Goal: Transaction & Acquisition: Purchase product/service

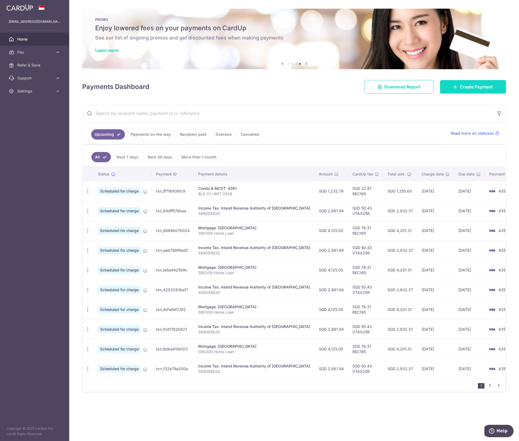
click at [480, 86] on span "Create Payment" at bounding box center [476, 87] width 33 height 6
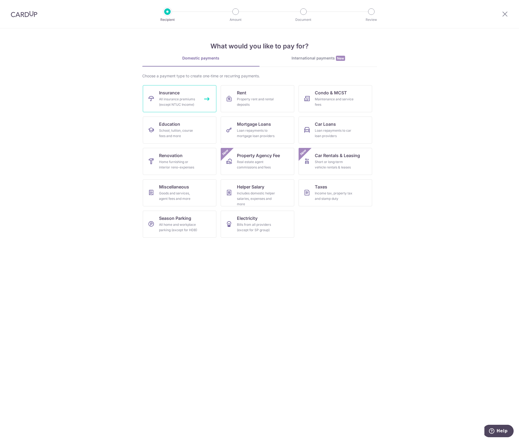
click at [171, 101] on div "All insurance premiums (except NTUC Income)" at bounding box center [178, 102] width 39 height 11
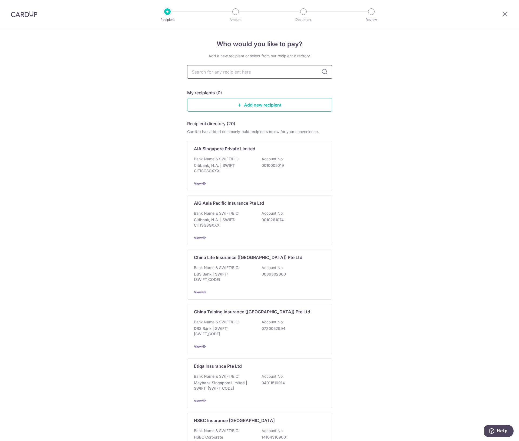
click at [254, 75] on input "text" at bounding box center [259, 72] width 145 height 14
type input "aia"
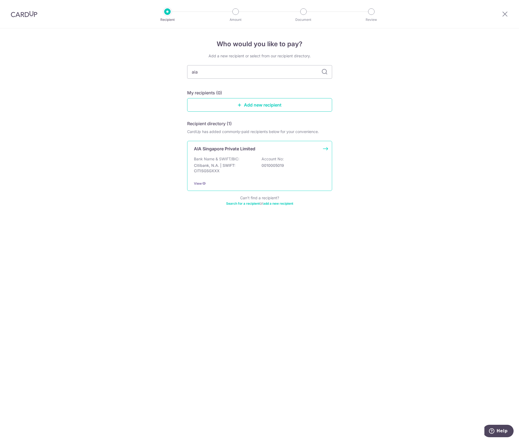
click at [261, 167] on div "Bank Name & SWIFT/BIC: Citibank, N.A. | SWIFT: CITISGSGXXX Account No: 00100050…" at bounding box center [259, 166] width 131 height 20
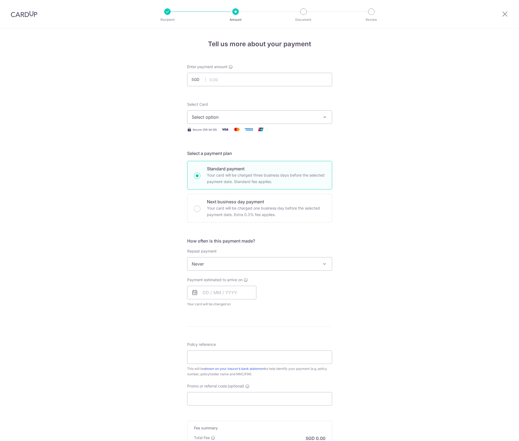
click at [235, 117] on span "Select option" at bounding box center [255, 117] width 126 height 6
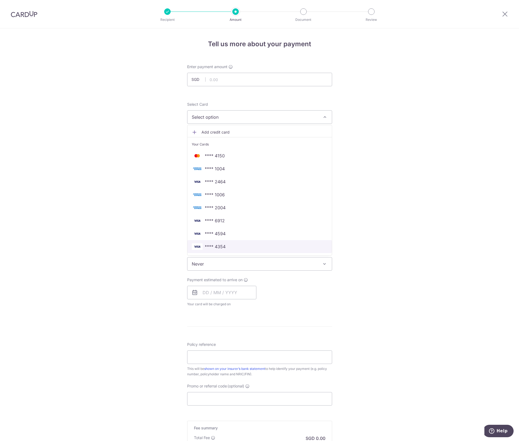
click at [235, 246] on span "**** 4354" at bounding box center [260, 246] width 136 height 6
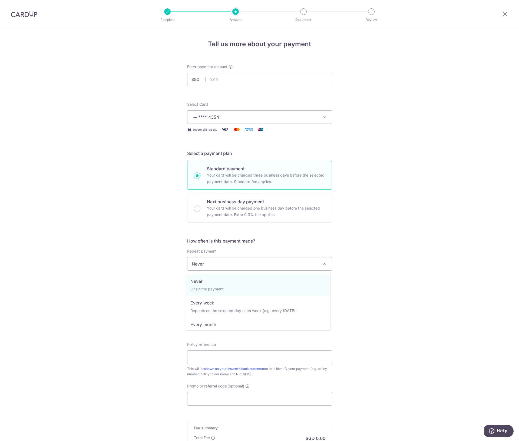
click at [243, 265] on span "Never" at bounding box center [259, 263] width 144 height 13
click at [203, 296] on input "text" at bounding box center [221, 293] width 69 height 14
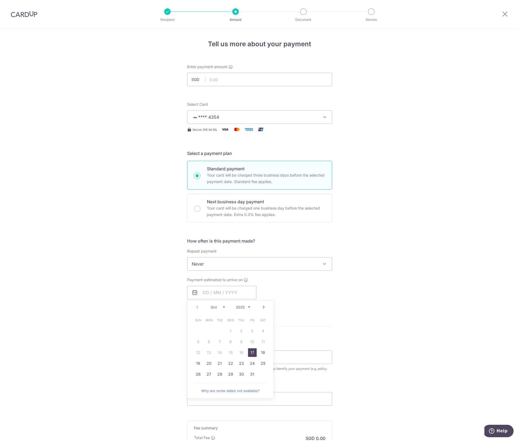
click at [251, 351] on link "17" at bounding box center [252, 352] width 9 height 9
type input "[DATE]"
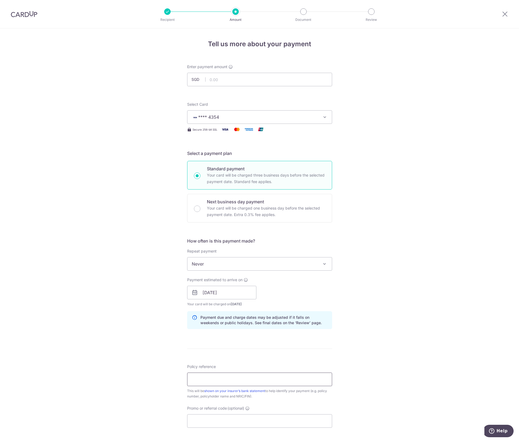
click at [204, 376] on input "Policy reference" at bounding box center [259, 380] width 145 height 14
click at [201, 379] on input "L545785178" at bounding box center [259, 380] width 145 height 14
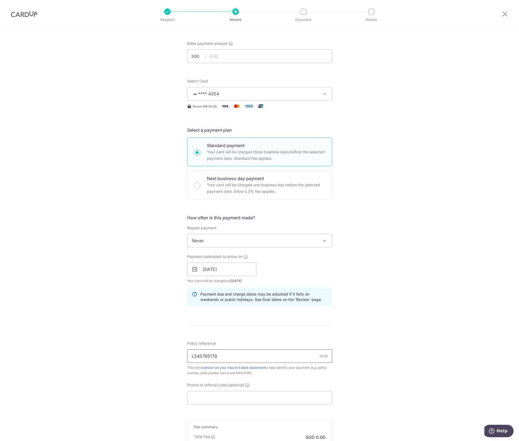
scroll to position [54, 0]
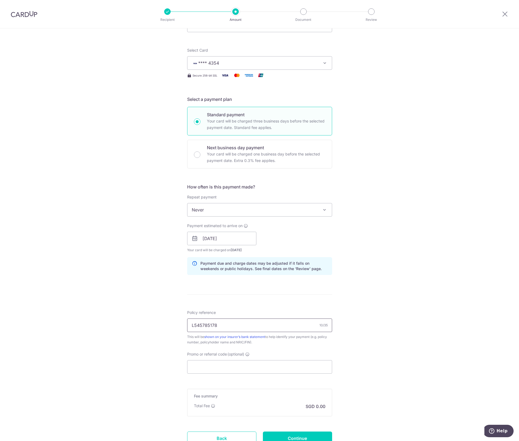
type input "L545785178"
click at [225, 374] on form "Enter payment amount SGD Select Card **** 4354 Add credit card Your Cards **** …" at bounding box center [259, 235] width 145 height 450
click at [225, 370] on input "Promo or referral code (optional)" at bounding box center [259, 367] width 145 height 14
paste input "OFF225"
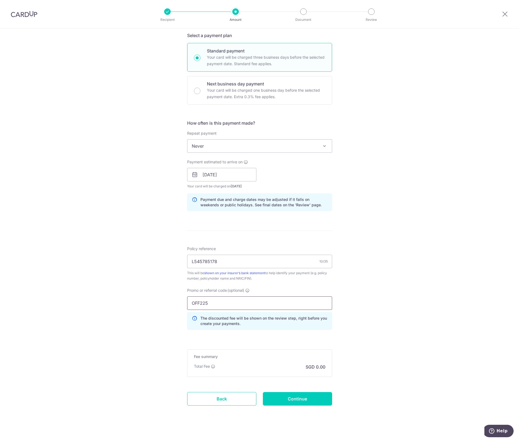
type input "OFF225"
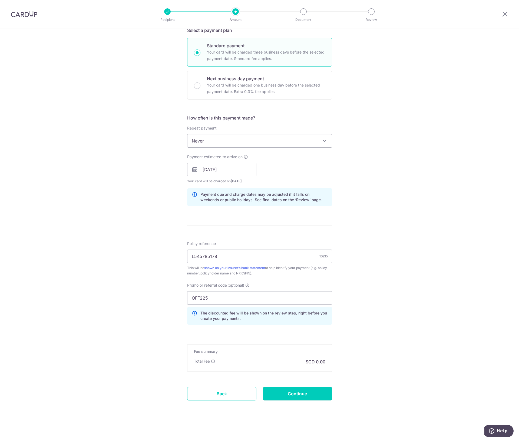
drag, startPoint x: 319, startPoint y: 402, endPoint x: 307, endPoint y: 410, distance: 14.8
drag, startPoint x: 307, startPoint y: 410, endPoint x: 292, endPoint y: 396, distance: 20.8
click at [292, 396] on input "Continue" at bounding box center [297, 394] width 69 height 14
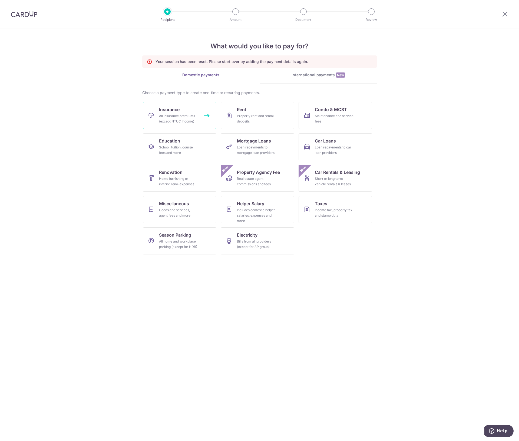
click at [184, 120] on div "All insurance premiums (except NTUC Income)" at bounding box center [178, 118] width 39 height 11
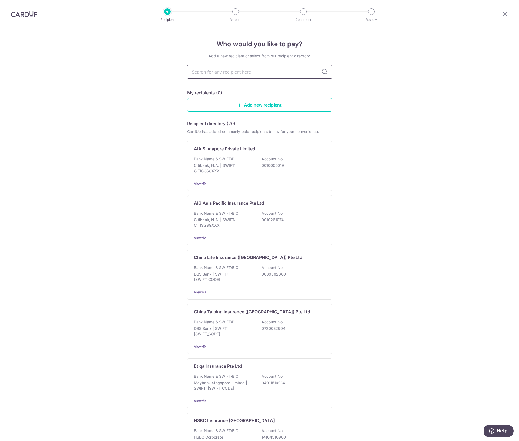
click at [252, 74] on input "text" at bounding box center [259, 72] width 145 height 14
type input "aia"
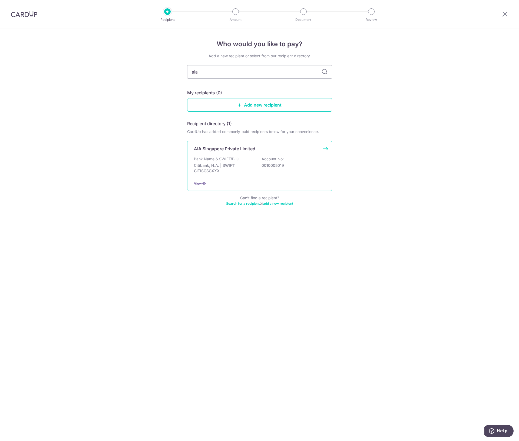
click at [240, 174] on div "Bank Name & SWIFT/BIC: Citibank, N.A. | SWIFT: CITISGSGXXX Account No: 00100050…" at bounding box center [259, 166] width 131 height 20
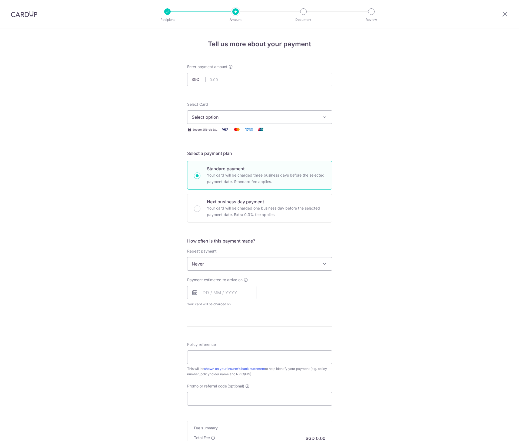
click at [228, 122] on button "Select option" at bounding box center [259, 117] width 145 height 14
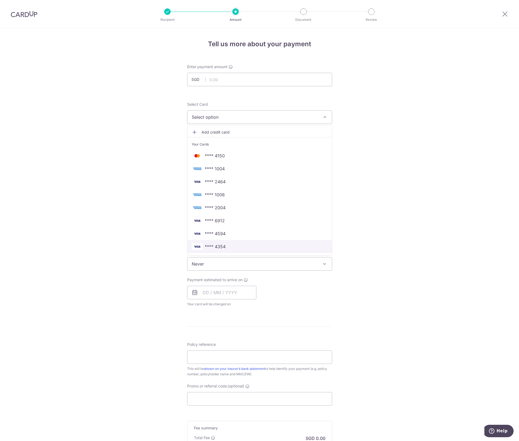
click at [226, 243] on link "**** 4354" at bounding box center [259, 246] width 144 height 13
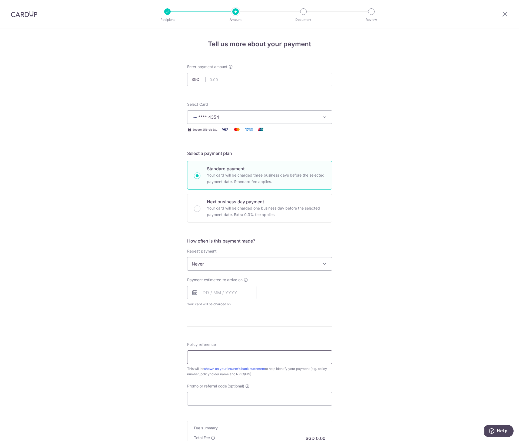
click at [210, 356] on input "Policy reference" at bounding box center [259, 357] width 145 height 14
click at [211, 397] on input "Promo or referral code (optional)" at bounding box center [259, 399] width 145 height 14
paste input "OFF225"
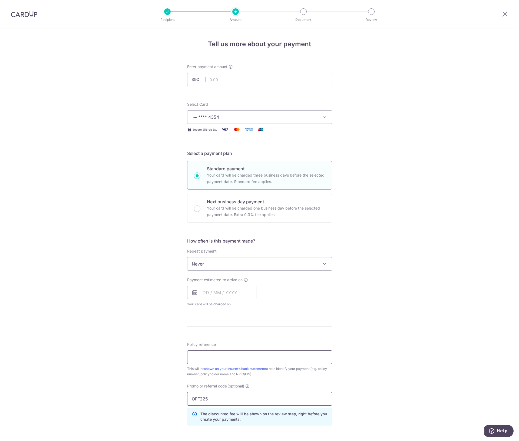
type input "OFF225"
click at [245, 358] on input "Policy reference" at bounding box center [259, 357] width 145 height 14
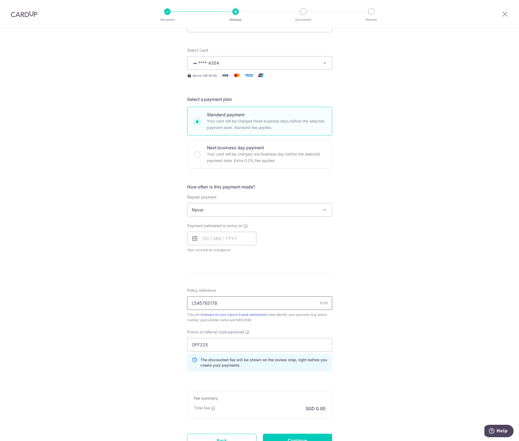
type input "L545785178"
click at [231, 244] on input "text" at bounding box center [221, 239] width 69 height 14
click at [251, 300] on link "17" at bounding box center [252, 298] width 9 height 9
type input "[DATE]"
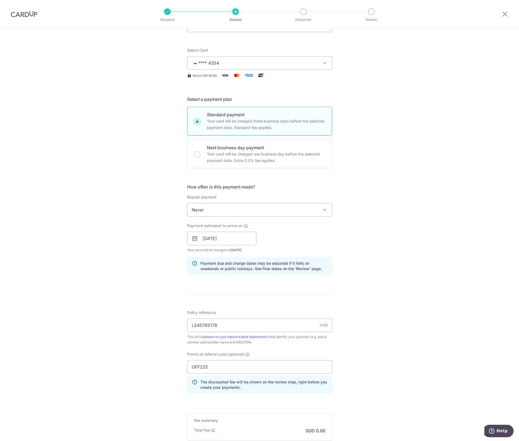
click at [383, 240] on div "Tell us more about your payment Enter payment amount SGD Select Card **** 4354 …" at bounding box center [259, 242] width 519 height 536
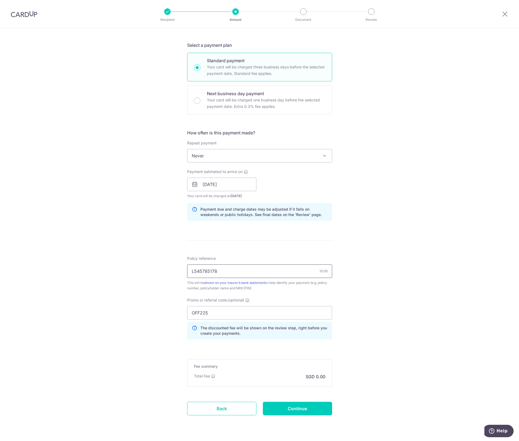
click at [200, 272] on input "L545785178" at bounding box center [259, 271] width 145 height 14
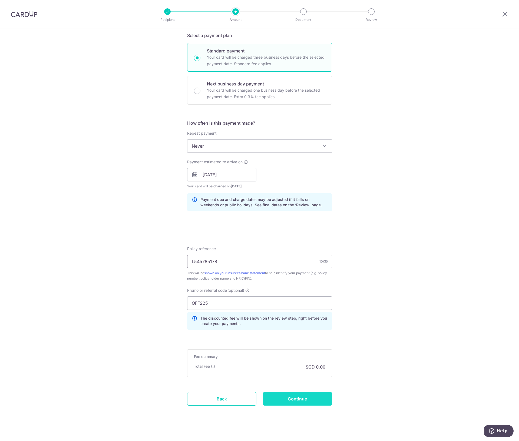
scroll to position [123, 0]
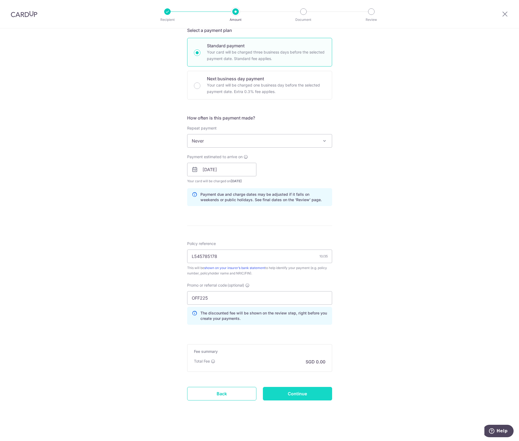
click at [299, 398] on input "Continue" at bounding box center [297, 394] width 69 height 14
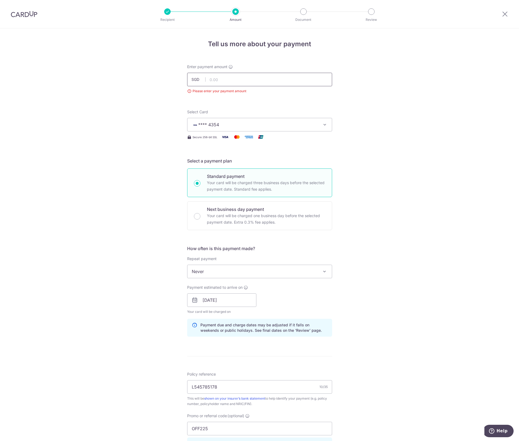
click at [235, 78] on input "text" at bounding box center [259, 80] width 145 height 14
click at [397, 213] on div "Tell us more about your payment Enter payment amount SGD 3528 Please enter your…" at bounding box center [259, 299] width 519 height 543
type input "3,528.00"
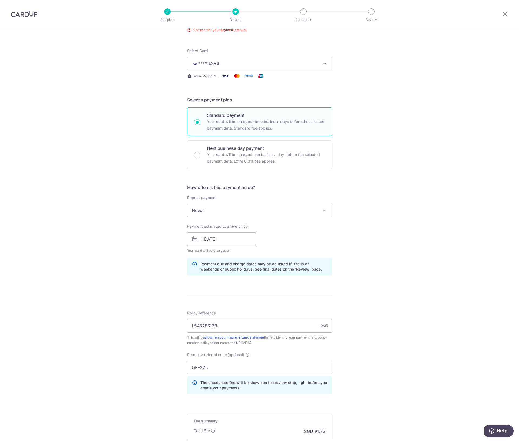
scroll to position [131, 0]
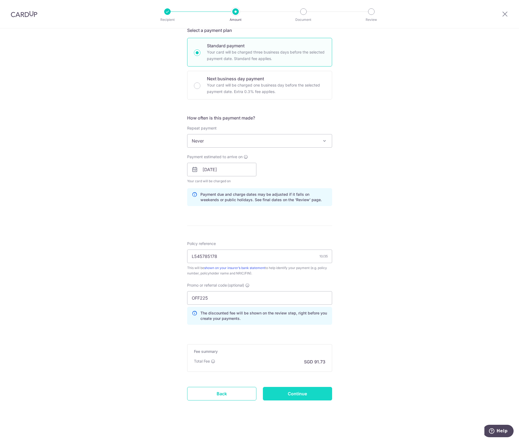
click at [295, 393] on input "Continue" at bounding box center [297, 394] width 69 height 14
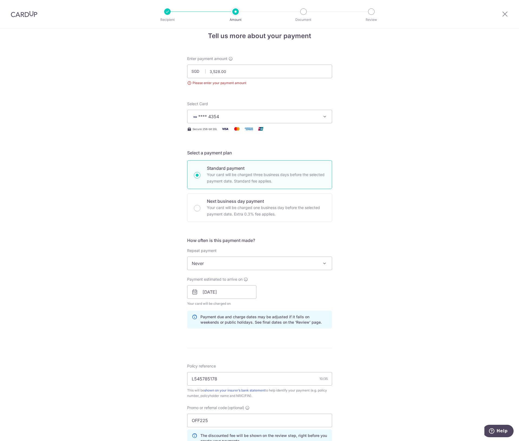
scroll to position [0, 0]
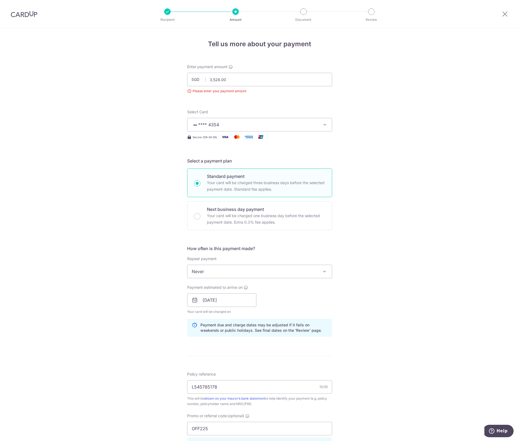
click at [234, 91] on div "Please enter your payment amount" at bounding box center [259, 90] width 145 height 5
click at [238, 78] on input "3,528.00" at bounding box center [259, 80] width 145 height 14
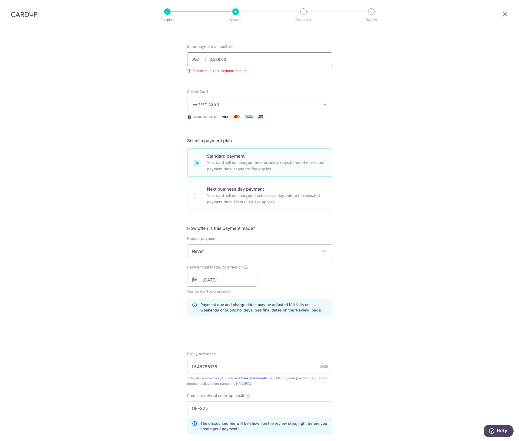
scroll to position [117, 0]
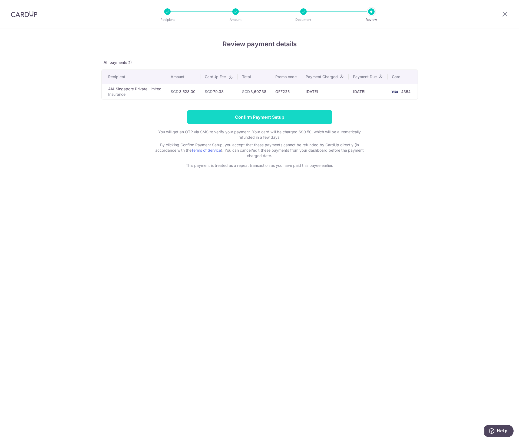
click at [270, 114] on input "Confirm Payment Setup" at bounding box center [259, 117] width 145 height 14
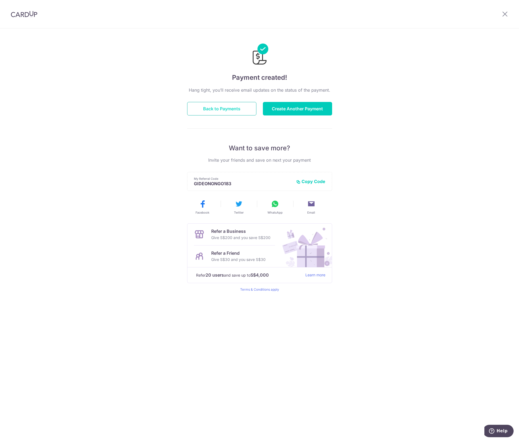
click at [231, 108] on button "Back to Payments" at bounding box center [221, 109] width 69 height 14
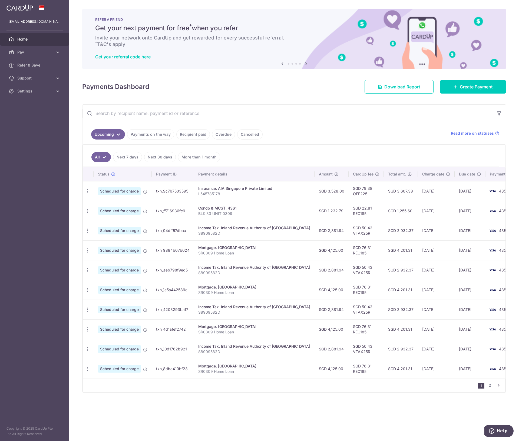
drag, startPoint x: 420, startPoint y: 213, endPoint x: 288, endPoint y: 211, distance: 132.2
click at [288, 211] on tr "Update payment Cancel payment Scheduled for charge txn_ff716936fc9 Condo & MCST…" at bounding box center [305, 211] width 444 height 20
click at [288, 211] on p "BLK 33 UNIT 0309" at bounding box center [254, 213] width 112 height 5
drag, startPoint x: 307, startPoint y: 212, endPoint x: 421, endPoint y: 212, distance: 113.8
click at [421, 212] on tr "Update payment Cancel payment Scheduled for charge txn_ff716936fc9 Condo & MCST…" at bounding box center [305, 211] width 444 height 20
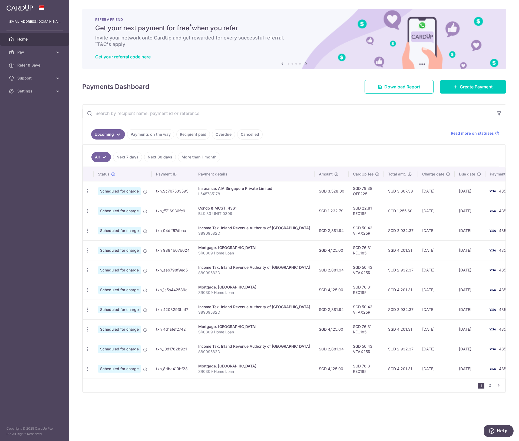
click at [421, 212] on td "[DATE]" at bounding box center [436, 211] width 37 height 20
drag, startPoint x: 448, startPoint y: 213, endPoint x: 341, endPoint y: 211, distance: 106.5
click at [341, 211] on tr "Update payment Cancel payment Scheduled for charge txn_ff716936fc9 Condo & MCST…" at bounding box center [305, 211] width 444 height 20
click at [349, 211] on td "SGD 22.81 REC185" at bounding box center [366, 211] width 35 height 20
